Goal: Information Seeking & Learning: Learn about a topic

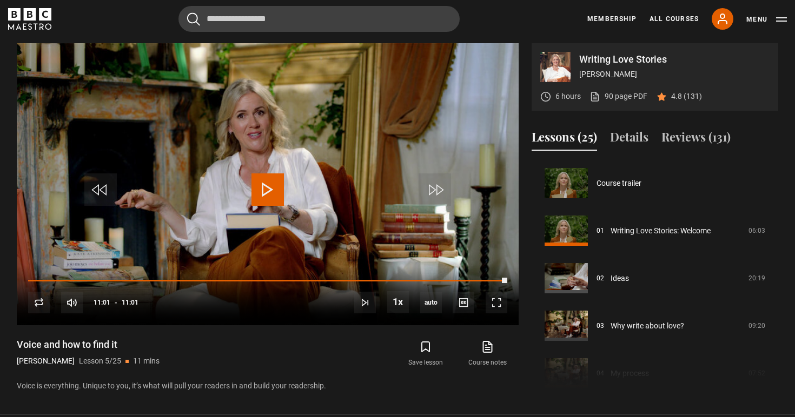
scroll to position [312, 0]
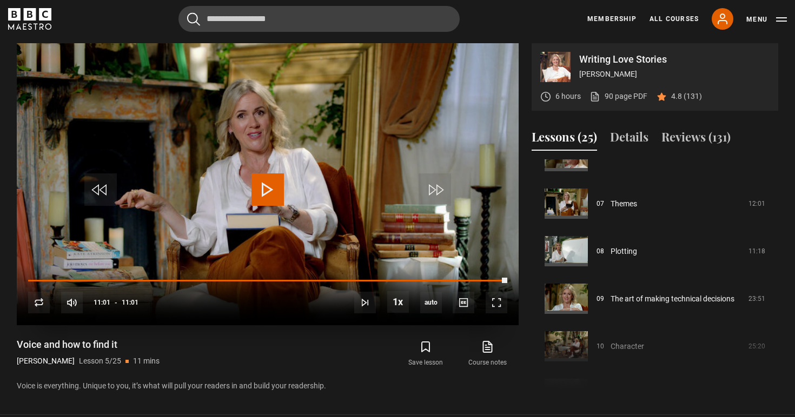
click at [264, 195] on span "Video Player" at bounding box center [267, 189] width 32 height 32
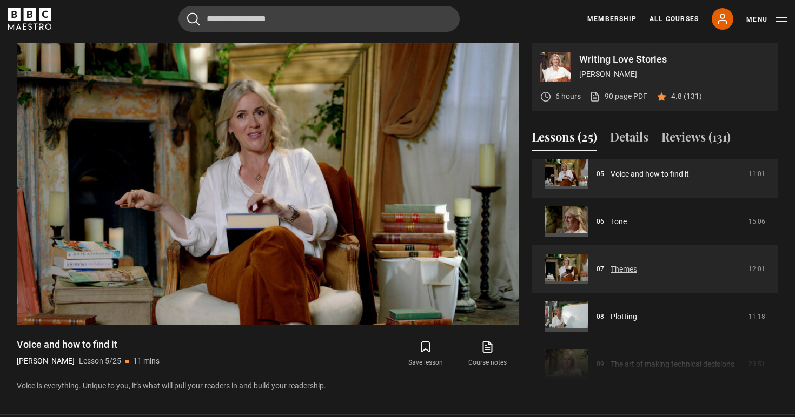
scroll to position [248, 0]
click at [626, 219] on link "Tone" at bounding box center [618, 221] width 16 height 11
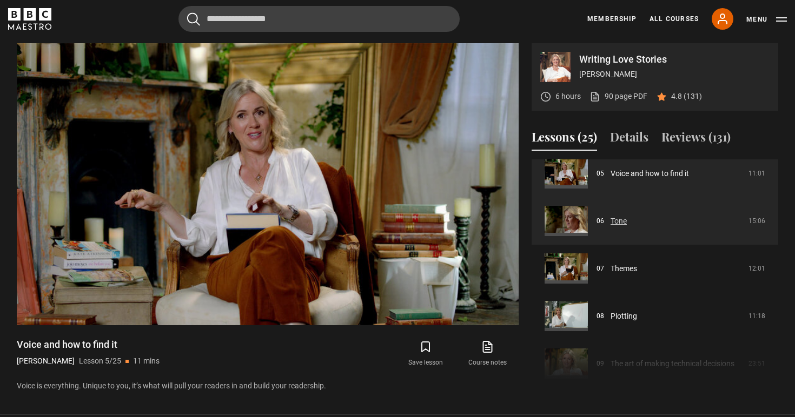
click at [610, 219] on link "Tone" at bounding box center [618, 221] width 16 height 11
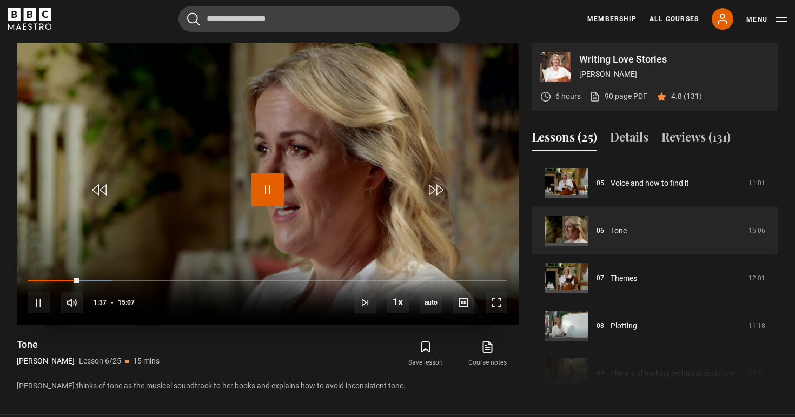
click at [257, 194] on span "Video Player" at bounding box center [267, 189] width 32 height 32
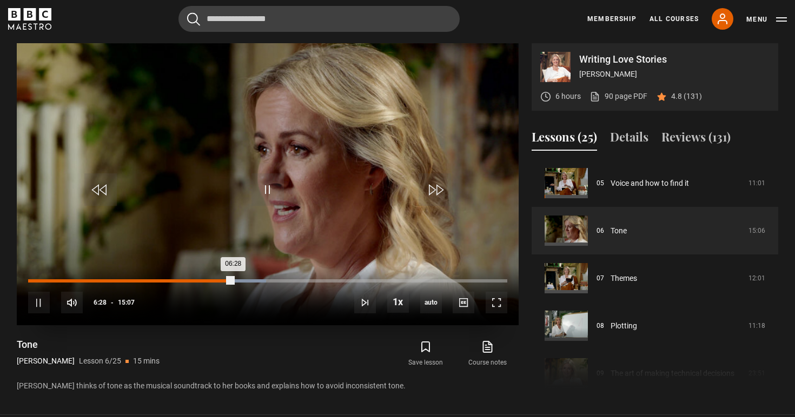
click at [218, 279] on div "Loaded : 49.61% 06:00 06:28" at bounding box center [267, 280] width 479 height 3
click at [208, 278] on div "10s Skip Back 10 seconds Pause 10s Skip Forward 10 seconds Loaded : 49.61% 05:5…" at bounding box center [268, 296] width 502 height 60
click at [211, 281] on div "05:47" at bounding box center [212, 280] width 2 height 3
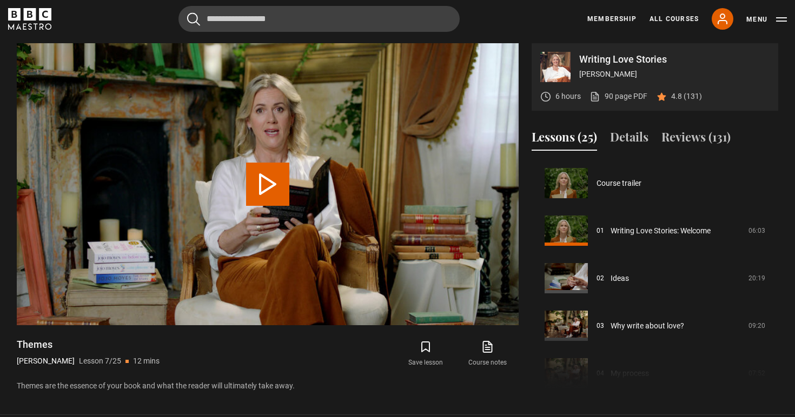
scroll to position [285, 0]
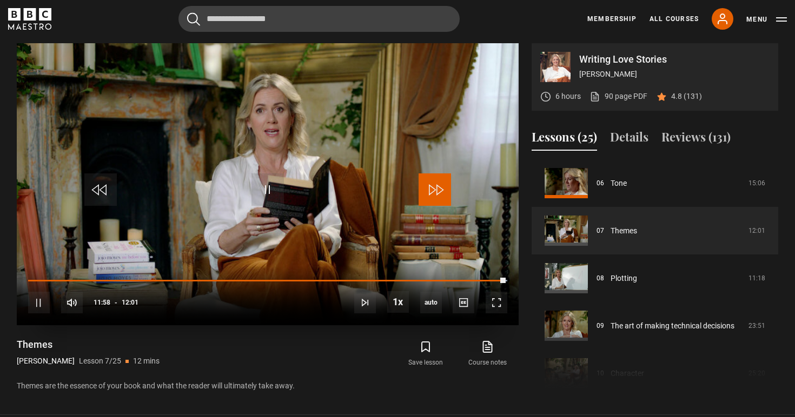
click at [428, 183] on span "Video Player" at bounding box center [434, 189] width 32 height 32
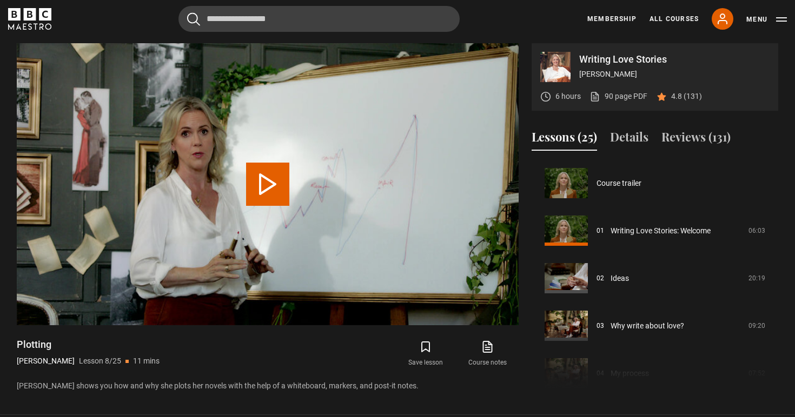
scroll to position [333, 0]
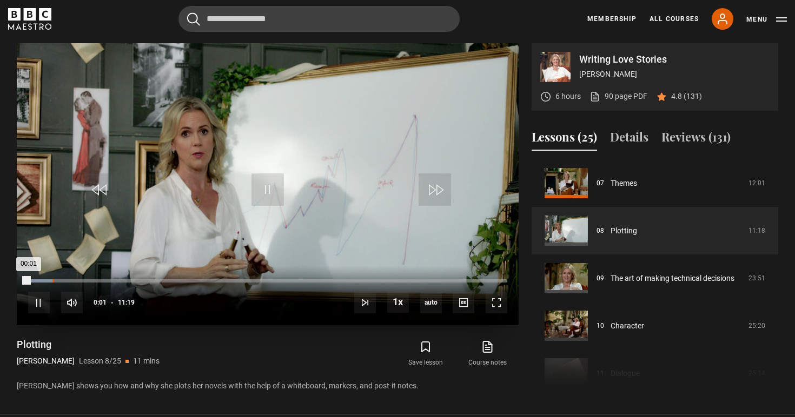
click at [52, 281] on div "Loaded : 5.15% 00:34 00:01" at bounding box center [267, 280] width 479 height 3
click at [92, 278] on div "10s Skip Back 10 seconds Pause 10s Skip Forward 10 seconds Loaded : 14.73% 01:0…" at bounding box center [268, 296] width 502 height 60
click at [91, 278] on div "10s Skip Back 10 seconds Pause 10s Skip Forward 10 seconds Loaded : 14.73% 01:0…" at bounding box center [268, 296] width 502 height 60
click at [71, 278] on div "10s Skip Back 10 seconds Pause 10s Skip Forward 10 seconds Loaded : 14.73% 01:0…" at bounding box center [268, 296] width 502 height 60
drag, startPoint x: 53, startPoint y: 280, endPoint x: 75, endPoint y: 280, distance: 21.6
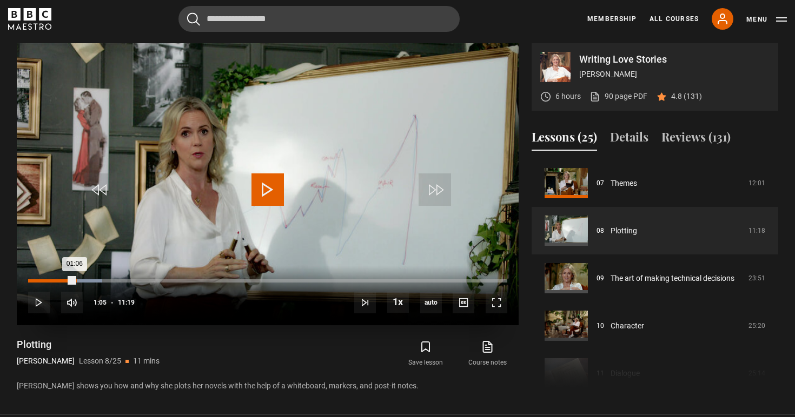
click at [75, 280] on div "01:06" at bounding box center [51, 280] width 46 height 3
click at [89, 281] on div "Loaded : 19.15% 01:26 01:26" at bounding box center [267, 280] width 479 height 3
click at [104, 279] on div "Loaded : 22.09% 01:47 01:47" at bounding box center [267, 280] width 479 height 3
click at [96, 279] on div "Loaded : 25.04% 01:37 01:37" at bounding box center [267, 280] width 479 height 3
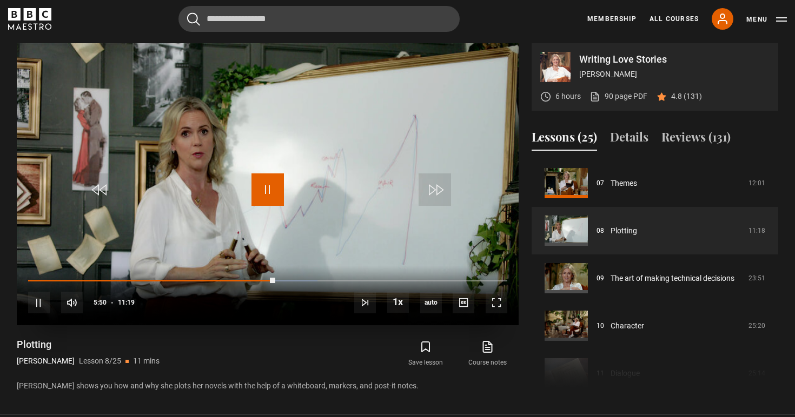
click at [263, 195] on span "Video Player" at bounding box center [267, 189] width 32 height 32
click at [267, 181] on span "Video Player" at bounding box center [267, 189] width 32 height 32
click at [263, 185] on span "Video Player" at bounding box center [267, 189] width 32 height 32
